Goal: Information Seeking & Learning: Learn about a topic

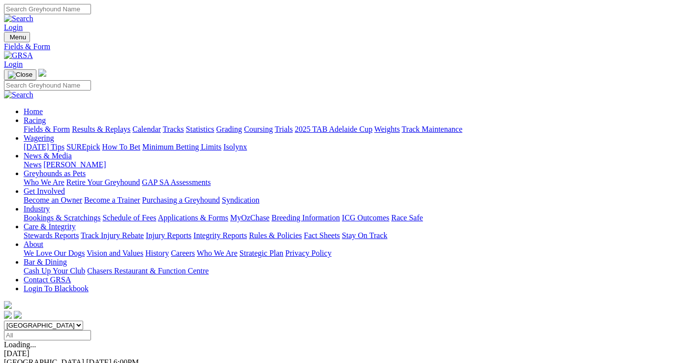
scroll to position [148, 0]
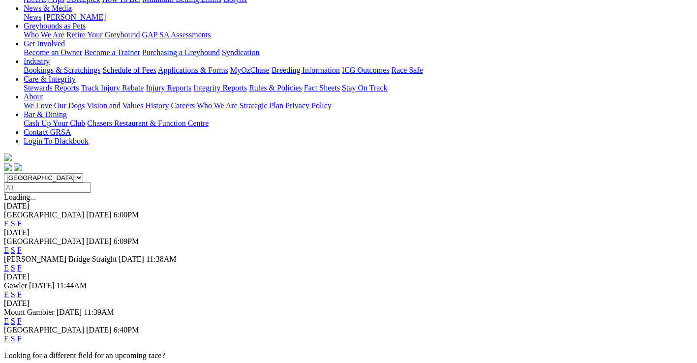
click at [22, 335] on link "F" at bounding box center [19, 339] width 4 height 8
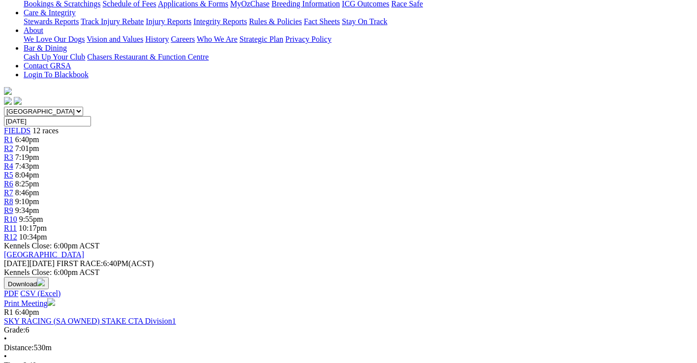
scroll to position [197, 0]
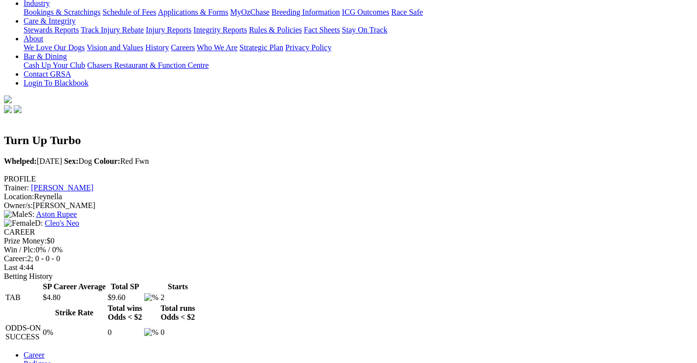
scroll to position [246, 0]
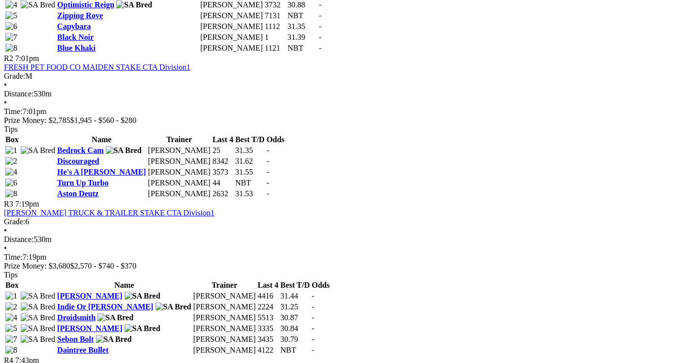
scroll to position [689, 0]
